Goal: Task Accomplishment & Management: Use online tool/utility

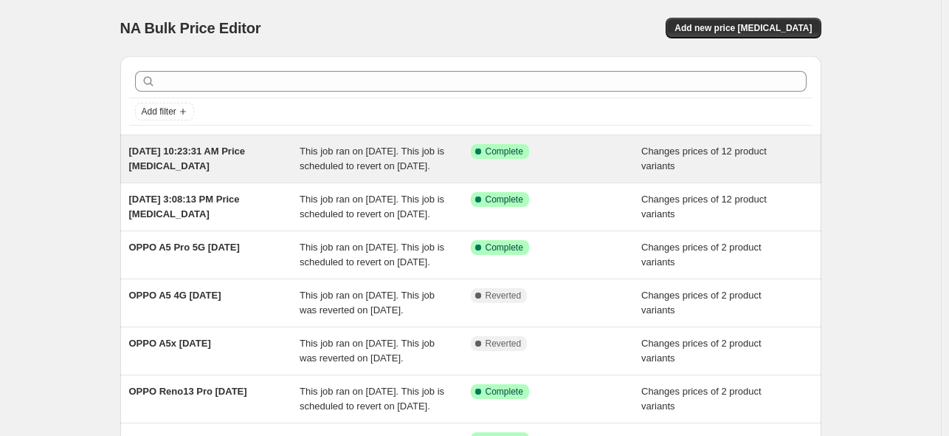
click at [259, 161] on div "[DATE] 10:23:31 AM Price [MEDICAL_DATA]" at bounding box center [214, 159] width 171 height 30
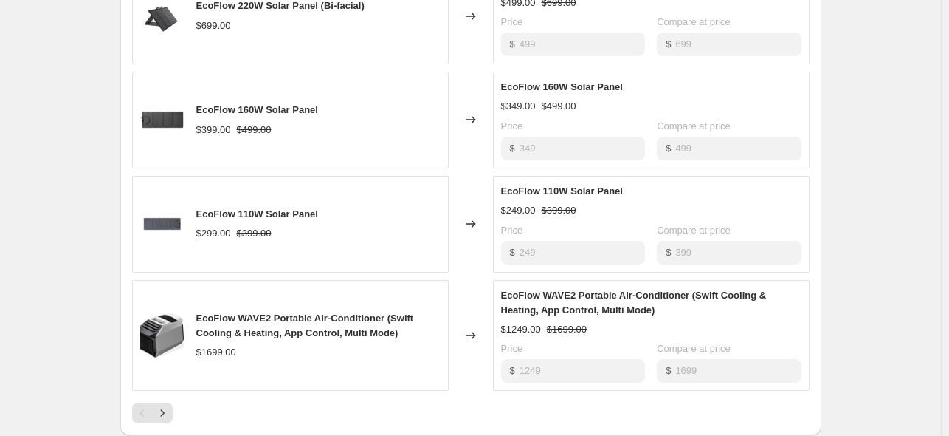
scroll to position [886, 0]
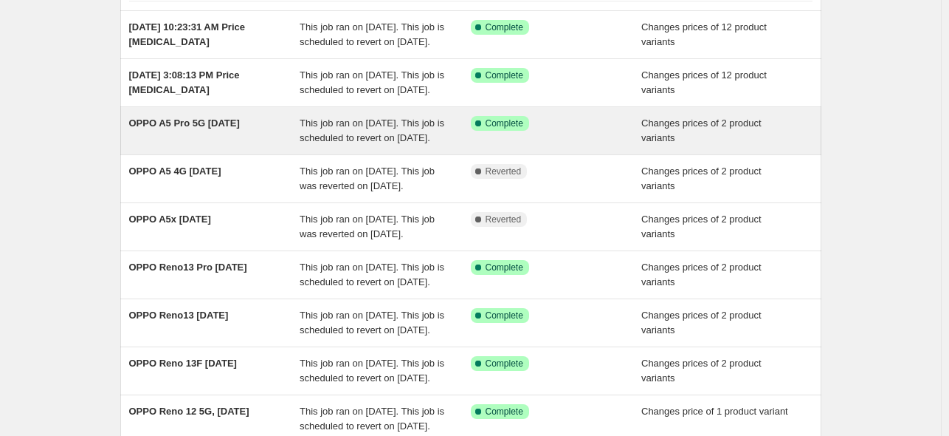
scroll to position [148, 0]
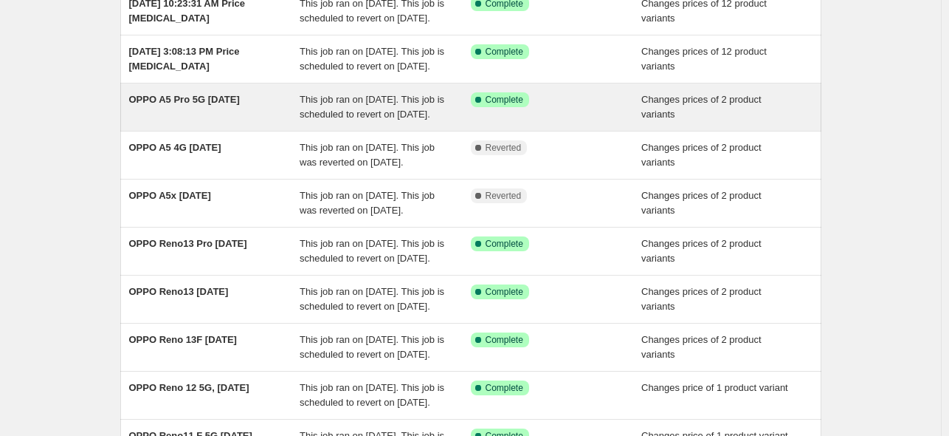
click at [239, 122] on div "OPPO A5 Pro 5G [DATE]" at bounding box center [214, 107] width 171 height 30
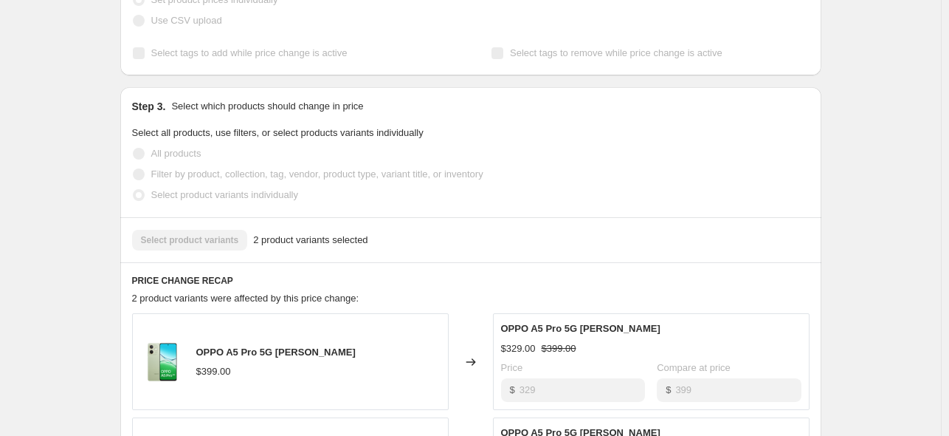
scroll to position [369, 0]
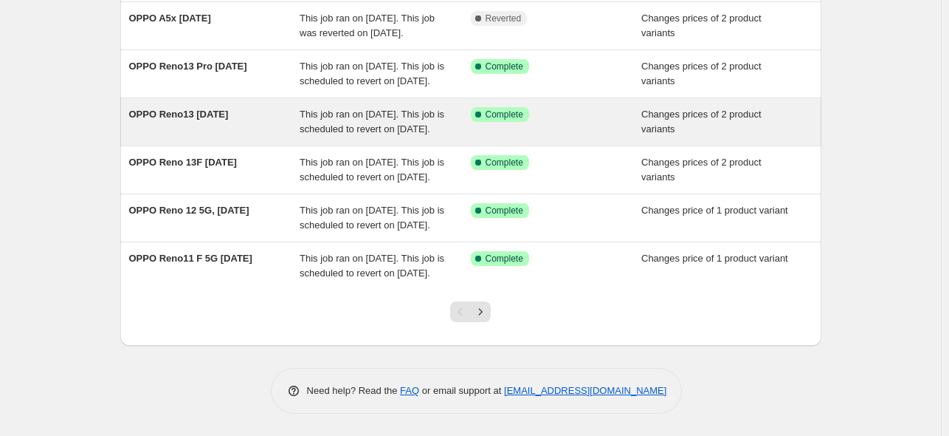
scroll to position [396, 0]
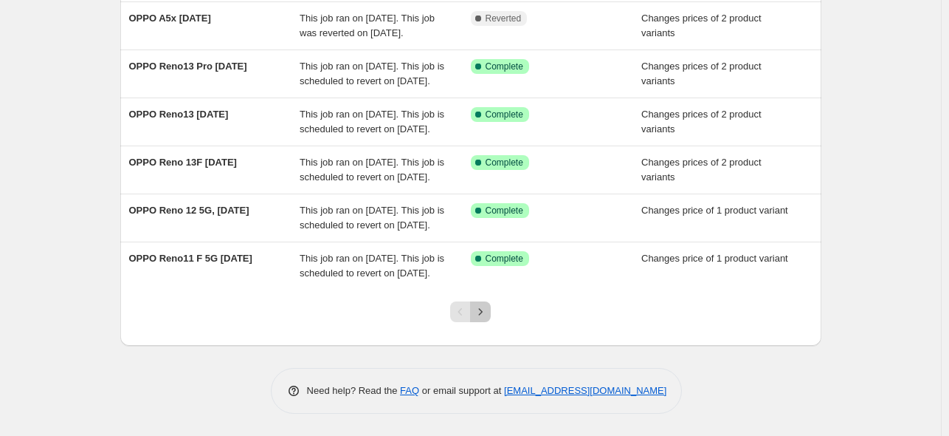
click at [484, 319] on icon "Next" at bounding box center [480, 311] width 15 height 15
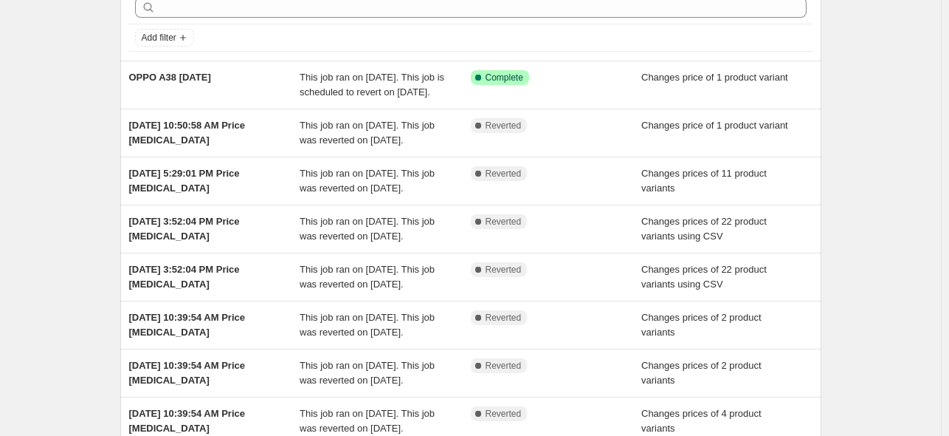
scroll to position [74, 0]
